Goal: Navigation & Orientation: Find specific page/section

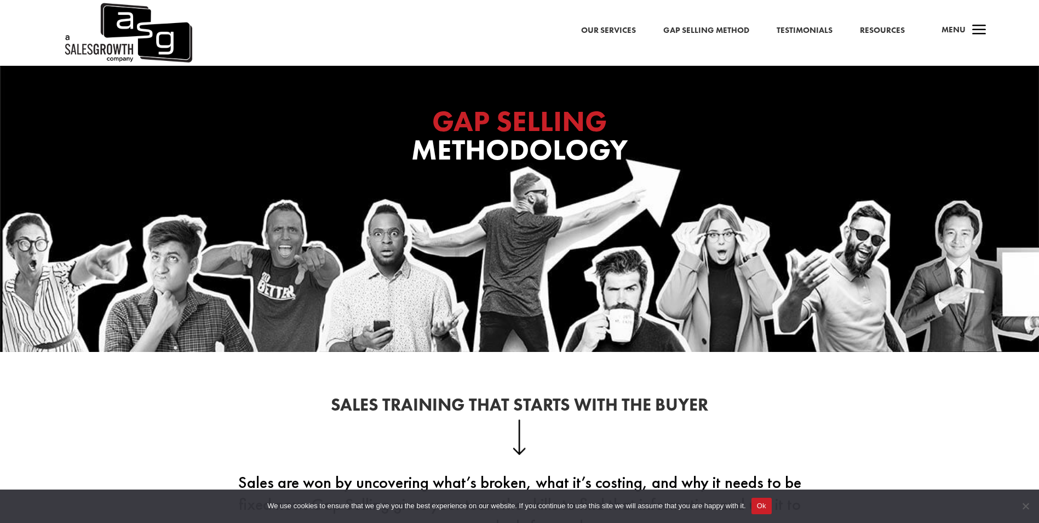
drag, startPoint x: 759, startPoint y: 503, endPoint x: 747, endPoint y: 502, distance: 12.7
click at [760, 503] on button "Ok" at bounding box center [762, 505] width 20 height 16
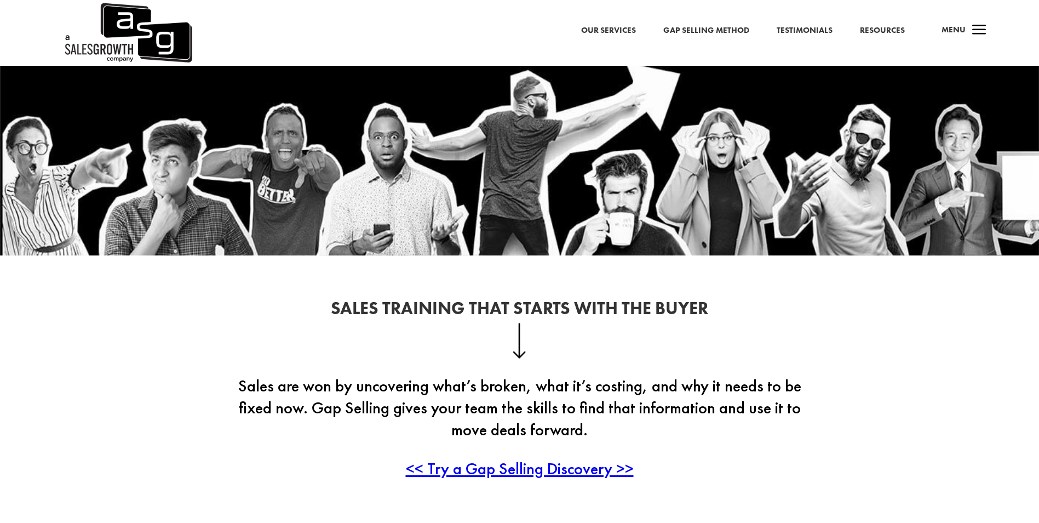
scroll to position [110, 0]
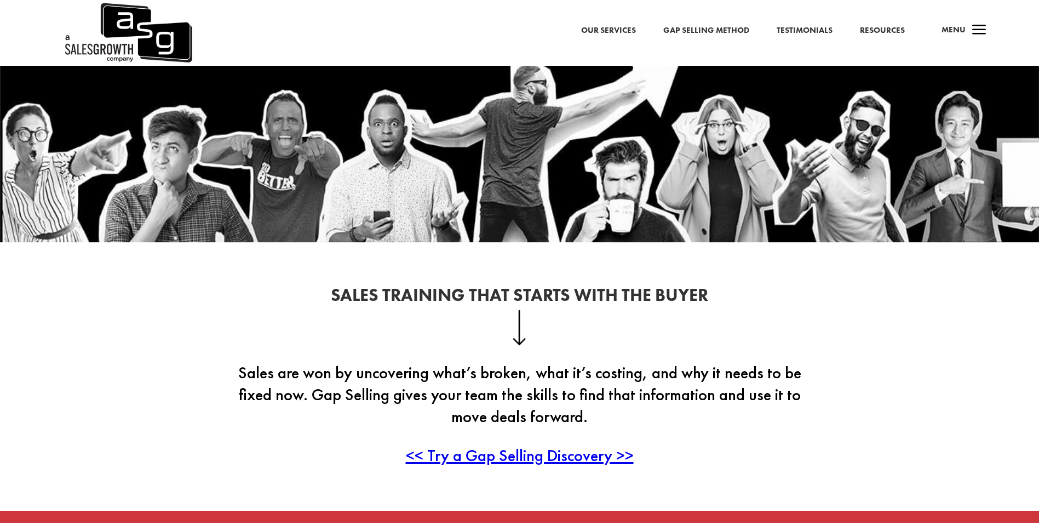
click at [887, 27] on link "Resources" at bounding box center [882, 31] width 45 height 14
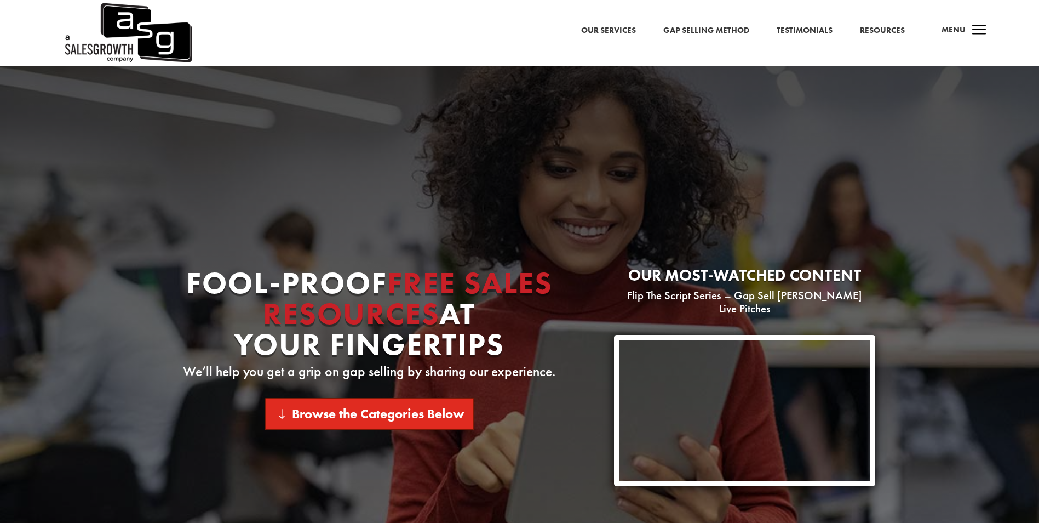
click at [393, 421] on link "Browse the Categories Below" at bounding box center [370, 414] width 210 height 32
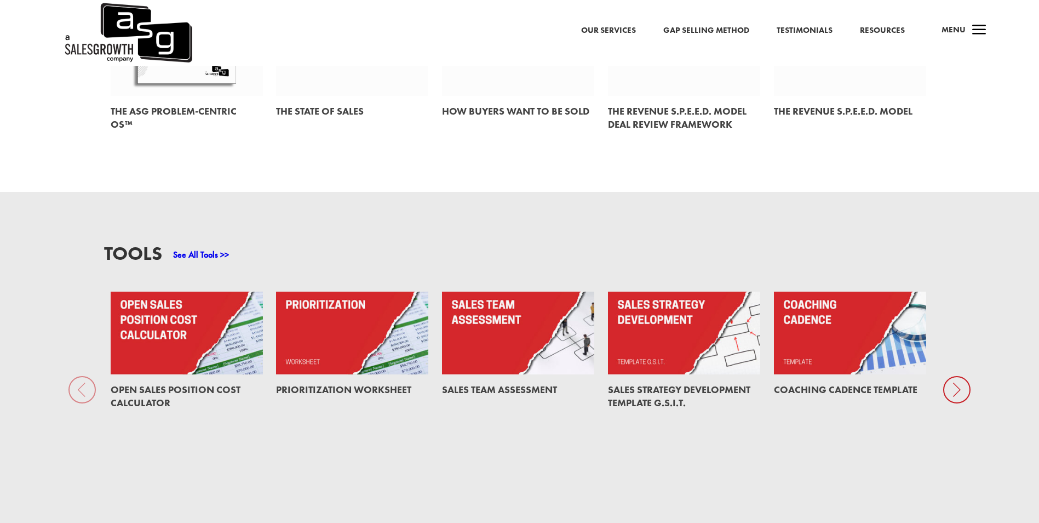
scroll to position [783, 0]
